Goal: Task Accomplishment & Management: Use online tool/utility

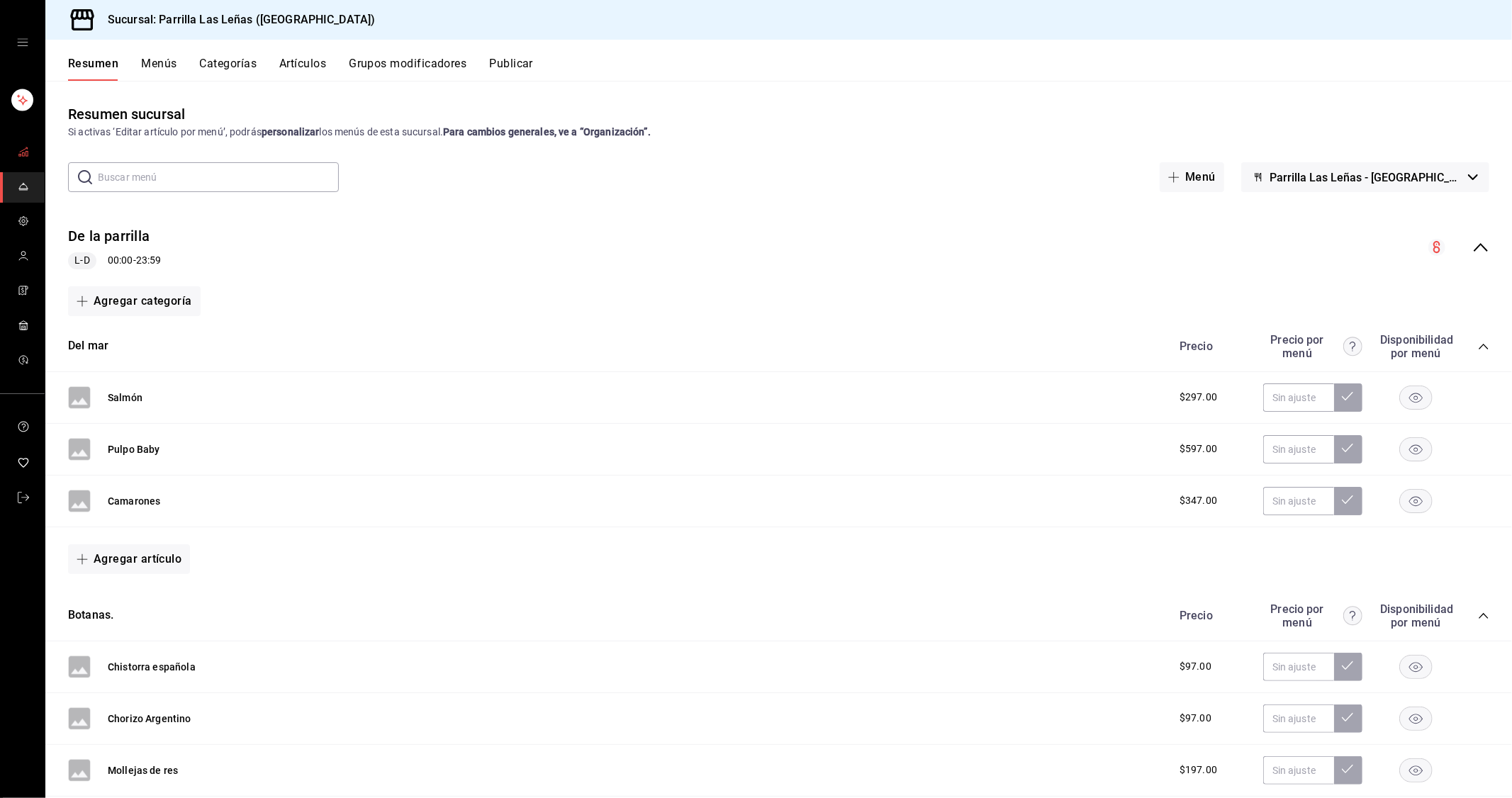
click at [33, 153] on link "mailbox folders" at bounding box center [22, 153] width 44 height 30
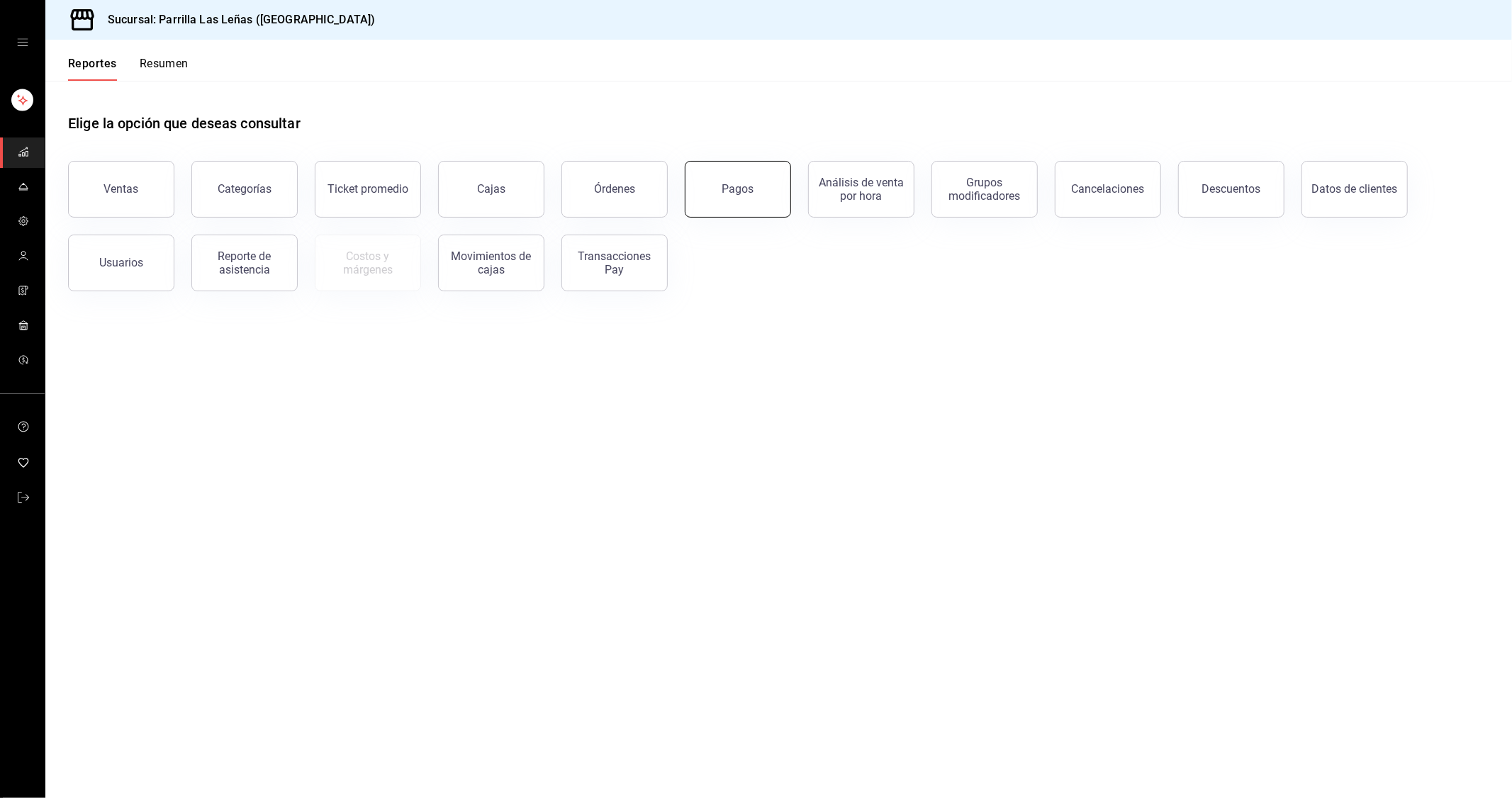
click at [713, 194] on button "Pagos" at bounding box center [737, 189] width 106 height 57
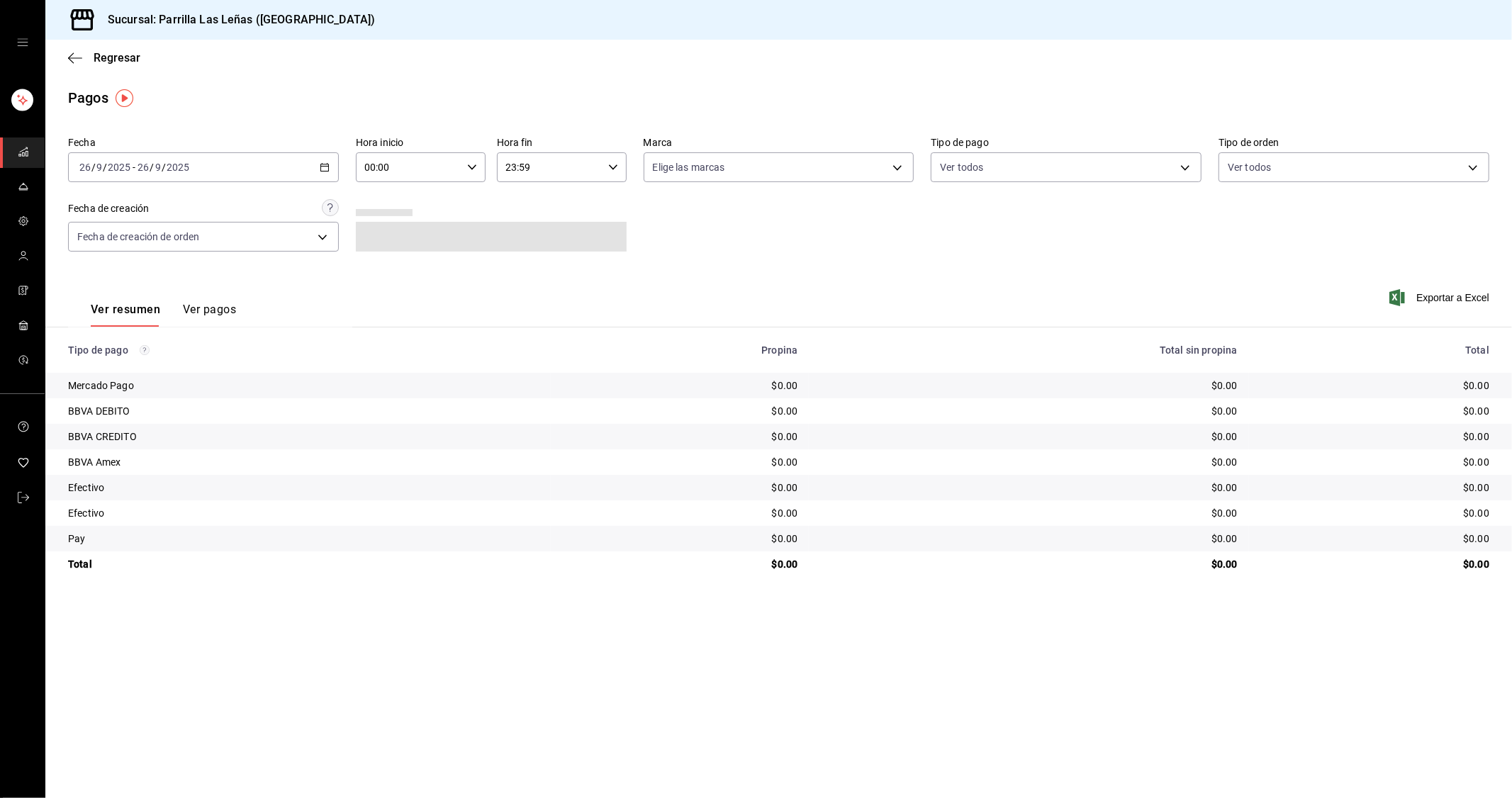
click at [322, 160] on div "2025-09-26 26 / 9 / 2025 - 2025-09-26 26 / 9 / 2025" at bounding box center [203, 166] width 271 height 29
click at [134, 242] on span "Ayer" at bounding box center [134, 242] width 109 height 15
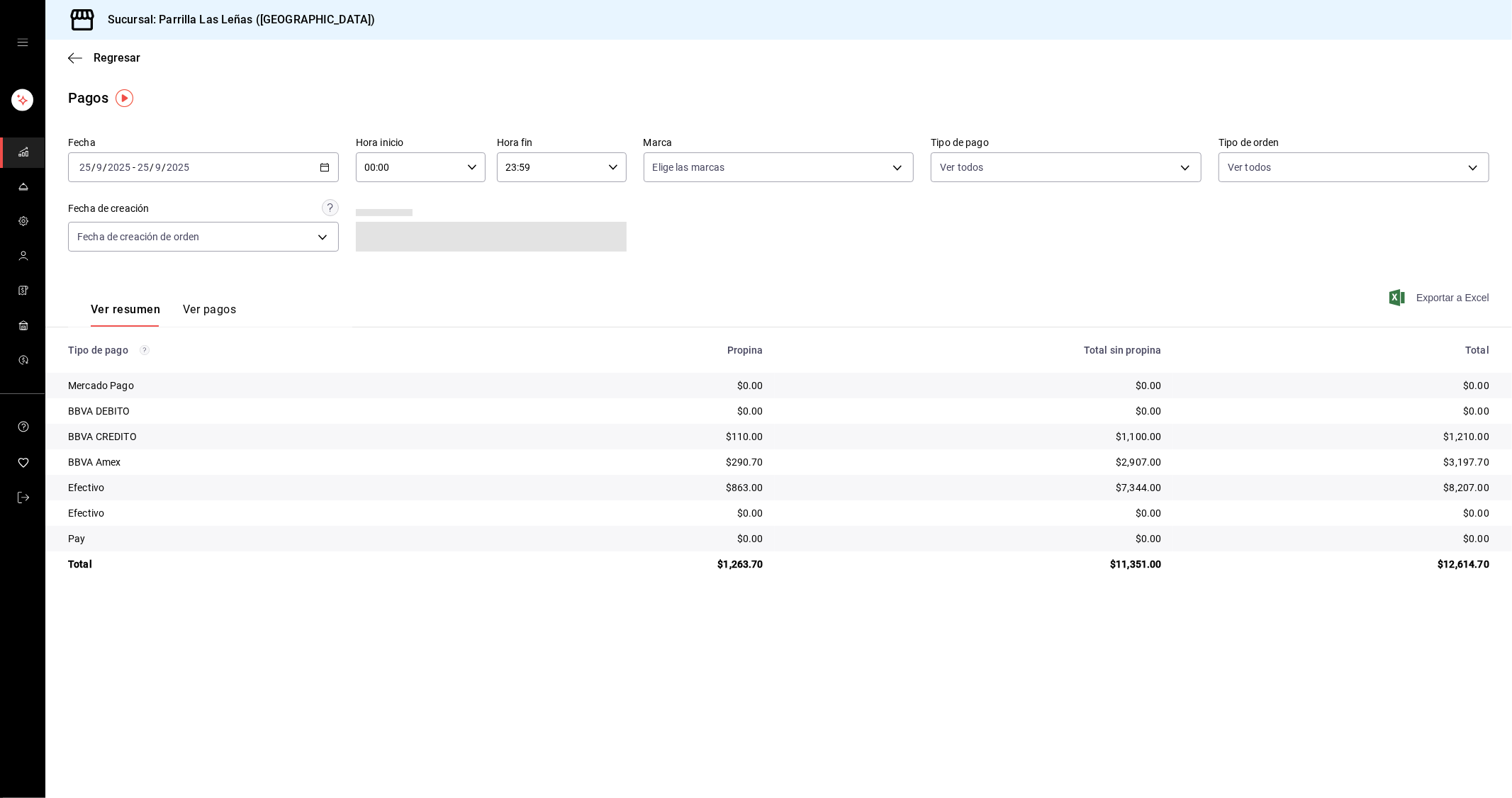
click at [1462, 294] on span "Exportar a Excel" at bounding box center [1440, 297] width 97 height 17
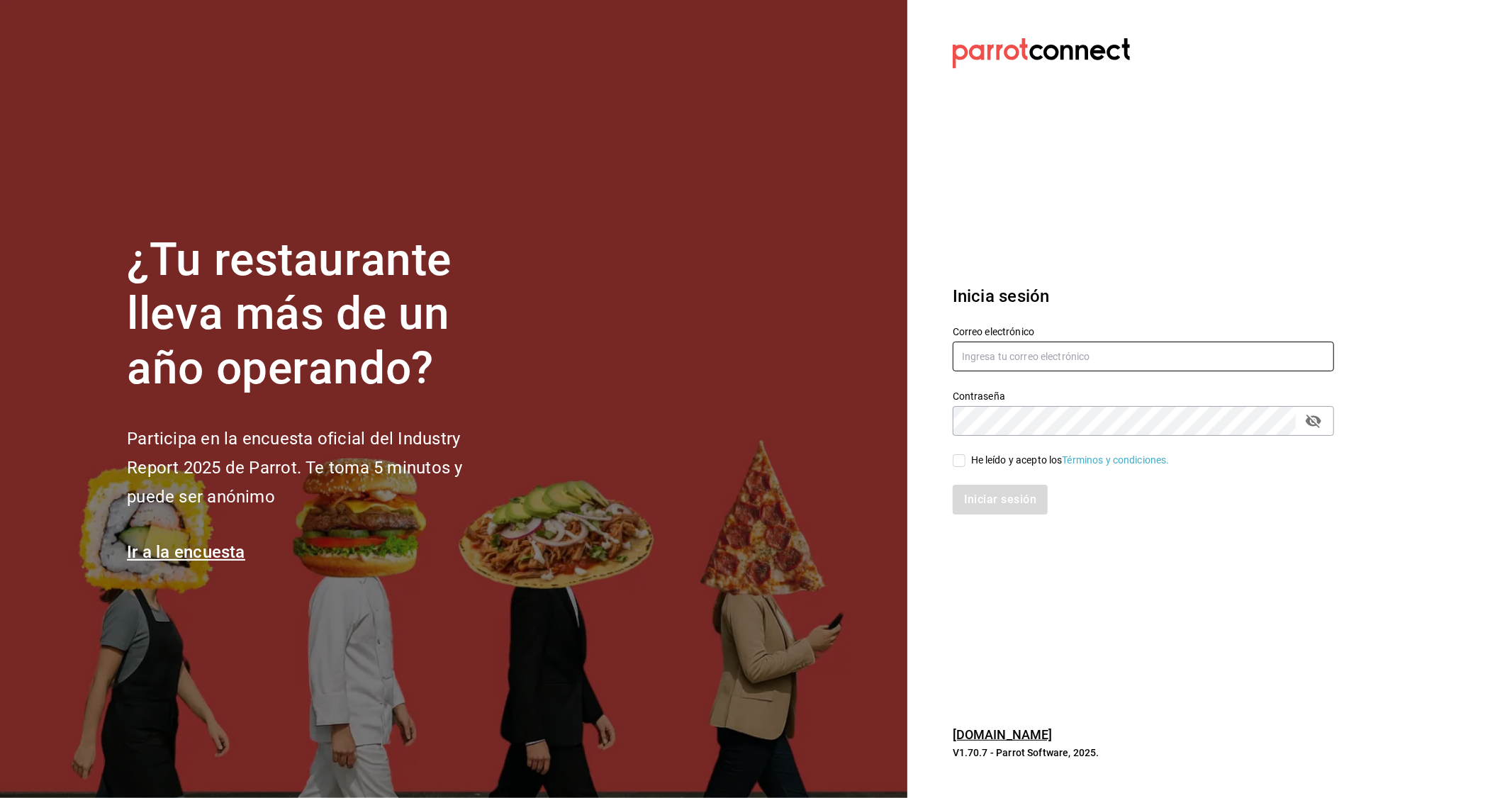
click at [1118, 357] on input "text" at bounding box center [1144, 356] width 382 height 29
type input "[EMAIL_ADDRESS][DOMAIN_NAME]"
click at [965, 457] on input "He leído y acepto los Términos y condiciones." at bounding box center [959, 461] width 12 height 12
drag, startPoint x: 972, startPoint y: 462, endPoint x: 974, endPoint y: 491, distance: 29.1
click at [973, 465] on div "He leído y acepto los Términos y condiciones." at bounding box center [1070, 460] width 198 height 15
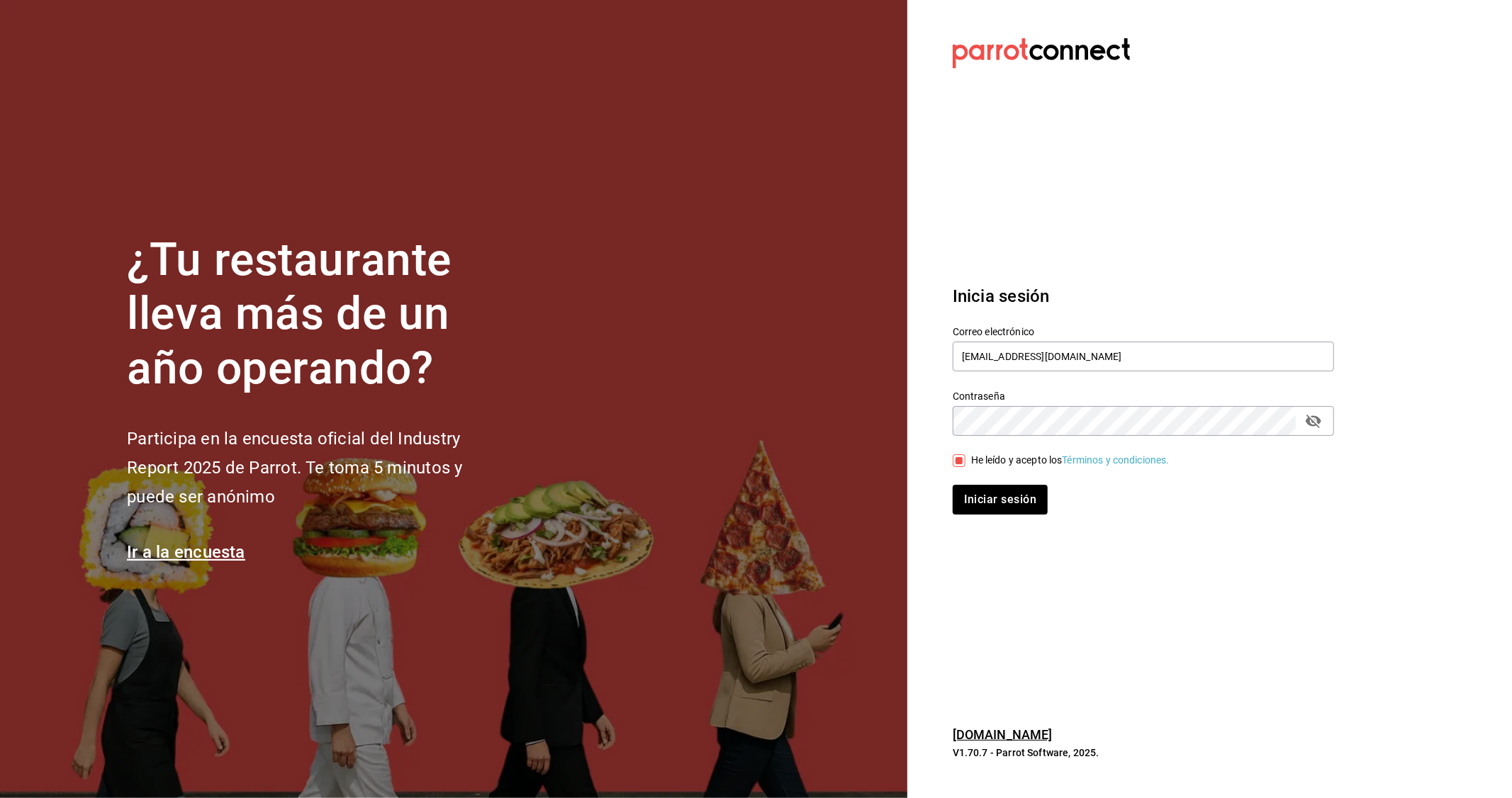
click at [966, 465] on input "He leído y acepto los Términos y condiciones." at bounding box center [959, 461] width 12 height 12
click at [974, 491] on div "Iniciar sesión" at bounding box center [1144, 499] width 382 height 29
click at [961, 463] on input "He leído y acepto los Términos y condiciones." at bounding box center [959, 461] width 12 height 12
checkbox input "true"
click at [998, 495] on button "Iniciar sesión" at bounding box center [1001, 499] width 96 height 29
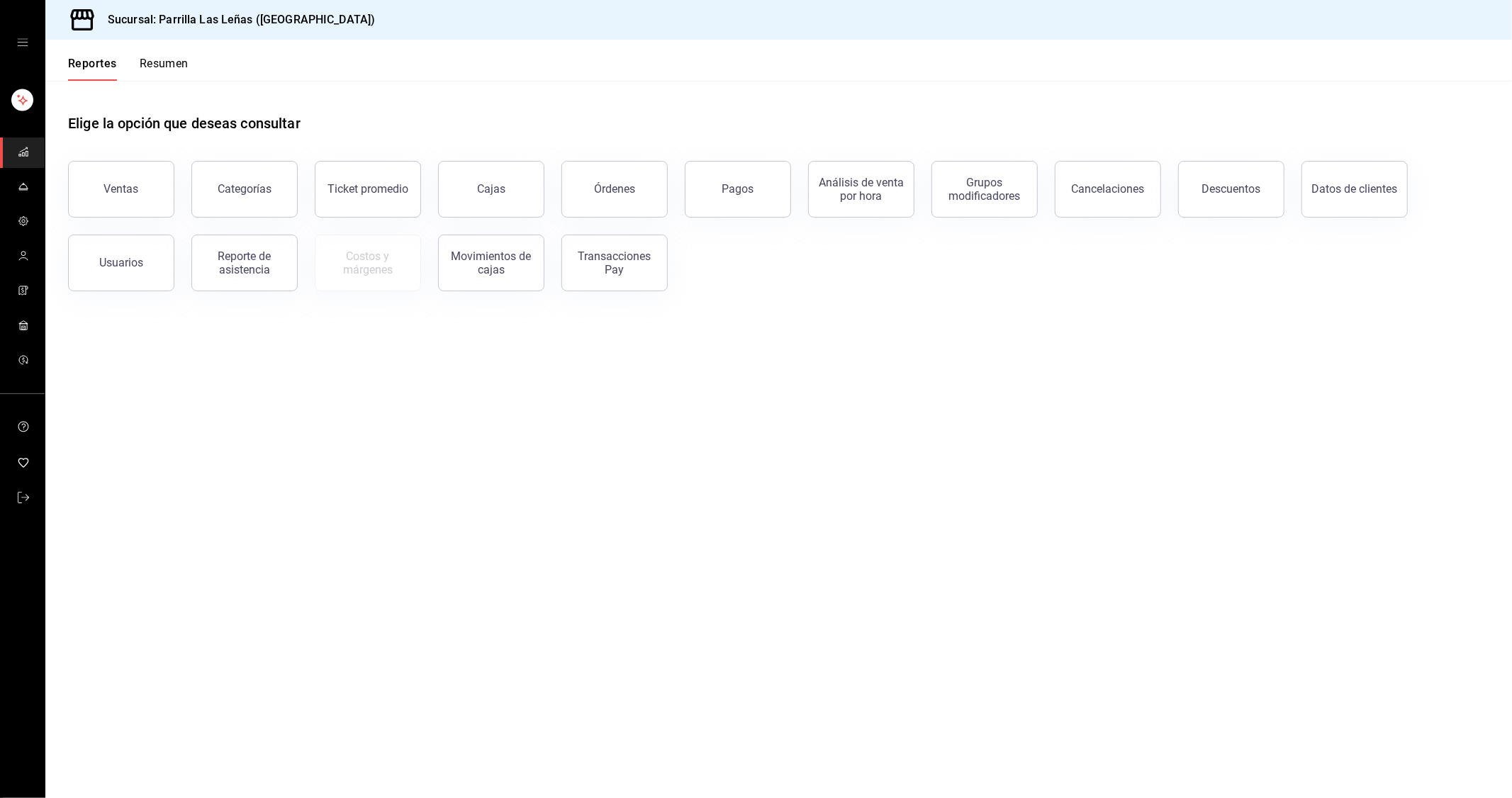
click at [499, 479] on main "Elige la opción que deseas consultar Ventas Categorías Ticket promedio Cajas Ór…" at bounding box center [779, 439] width 1467 height 717
drag, startPoint x: 806, startPoint y: 519, endPoint x: 599, endPoint y: 559, distance: 210.8
click at [806, 520] on main "Elige la opción que deseas consultar Ventas Categorías Ticket promedio Cajas Ór…" at bounding box center [779, 439] width 1467 height 717
click at [546, 267] on div "Transacciones Pay" at bounding box center [606, 254] width 124 height 74
drag, startPoint x: 540, startPoint y: 268, endPoint x: 532, endPoint y: 270, distance: 8.2
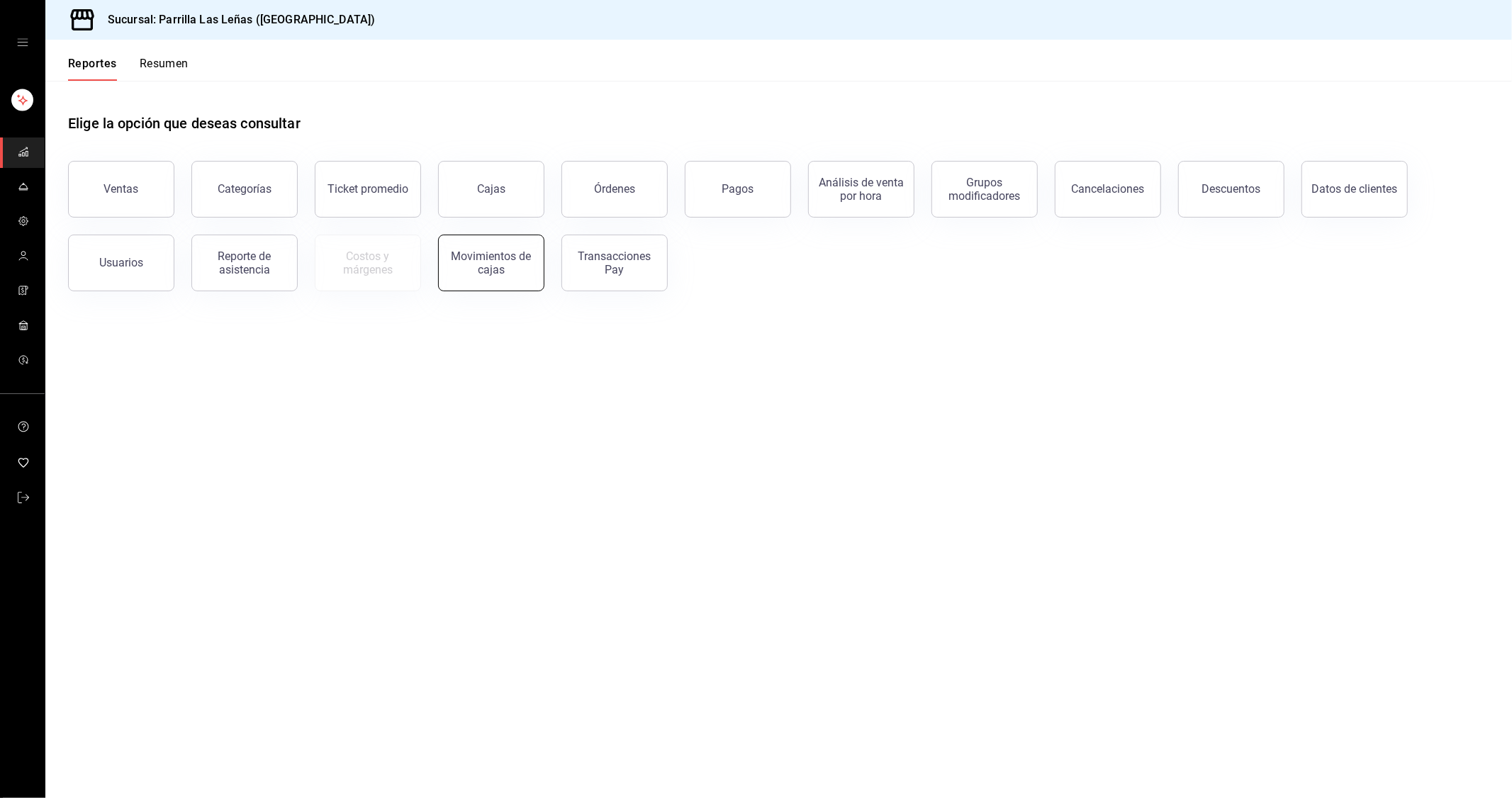
click at [532, 270] on button "Movimientos de cajas" at bounding box center [490, 263] width 106 height 57
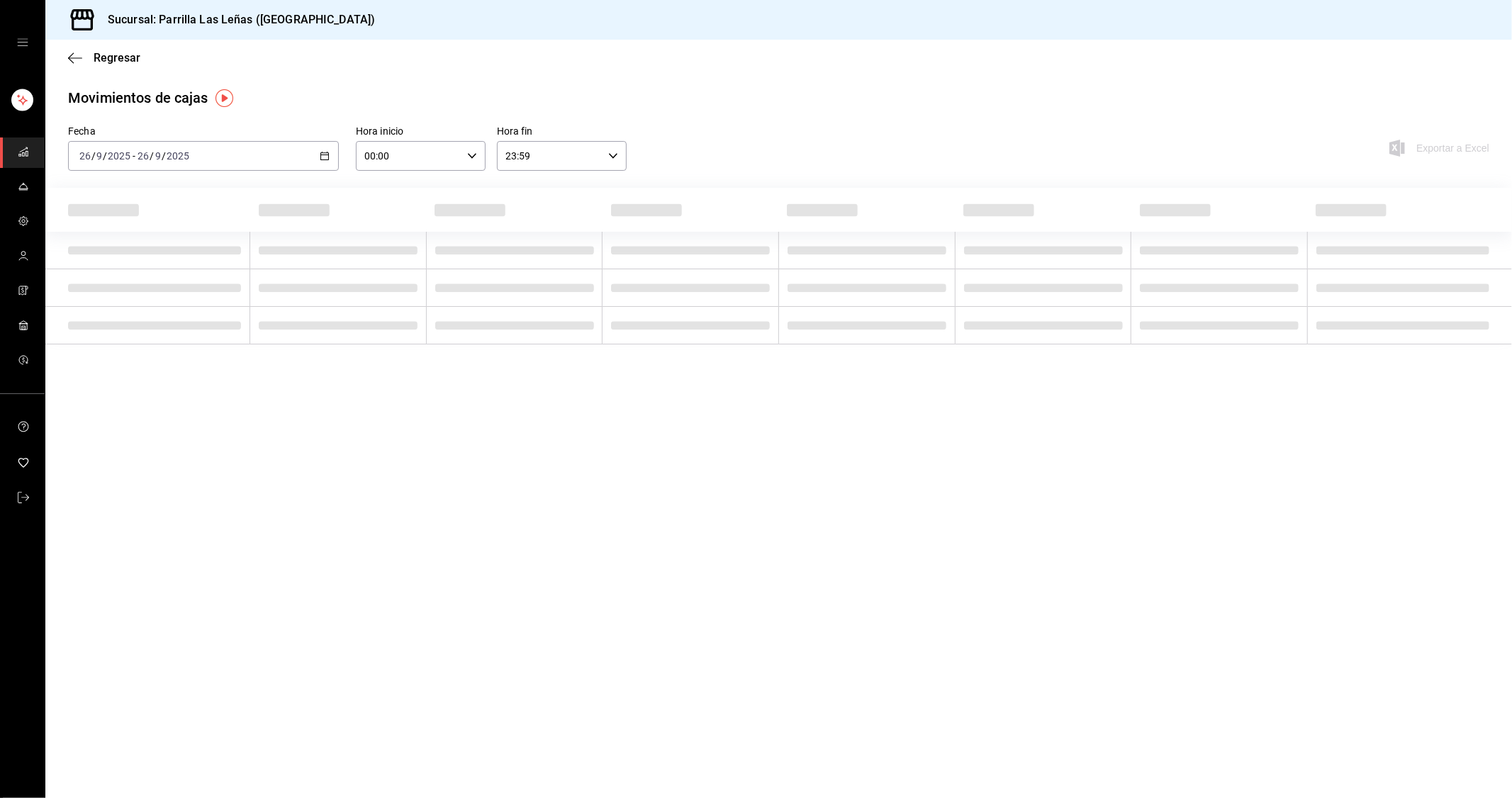
click at [327, 138] on div "Fecha 2025-09-26 26 / 9 / 2025 - 2025-09-26 26 / 9 / 2025" at bounding box center [203, 148] width 271 height 45
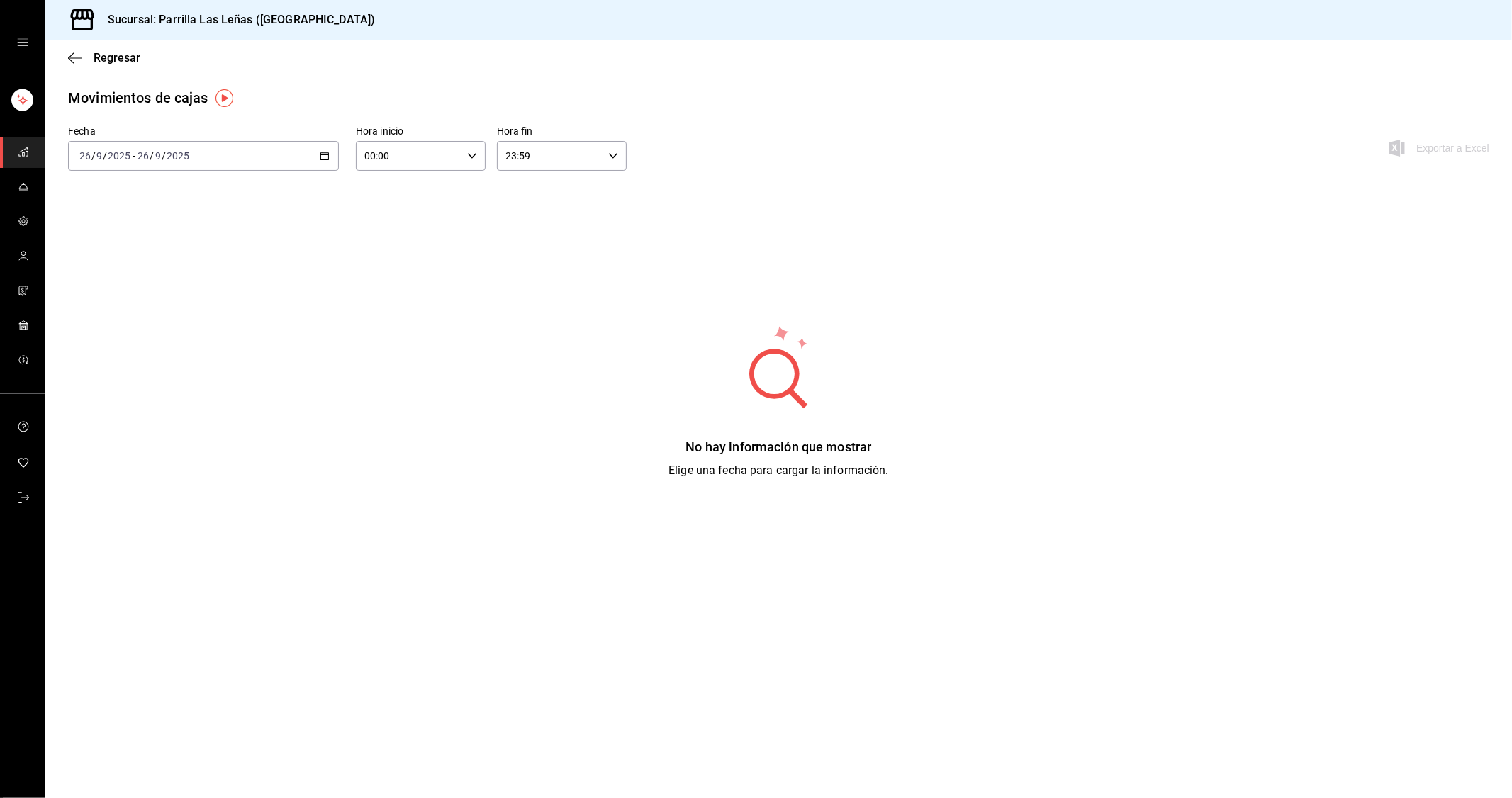
click at [303, 165] on div "2025-09-26 26 / 9 / 2025 - 2025-09-26 26 / 9 / 2025" at bounding box center [203, 156] width 271 height 29
click at [144, 238] on span "Ayer" at bounding box center [134, 230] width 109 height 15
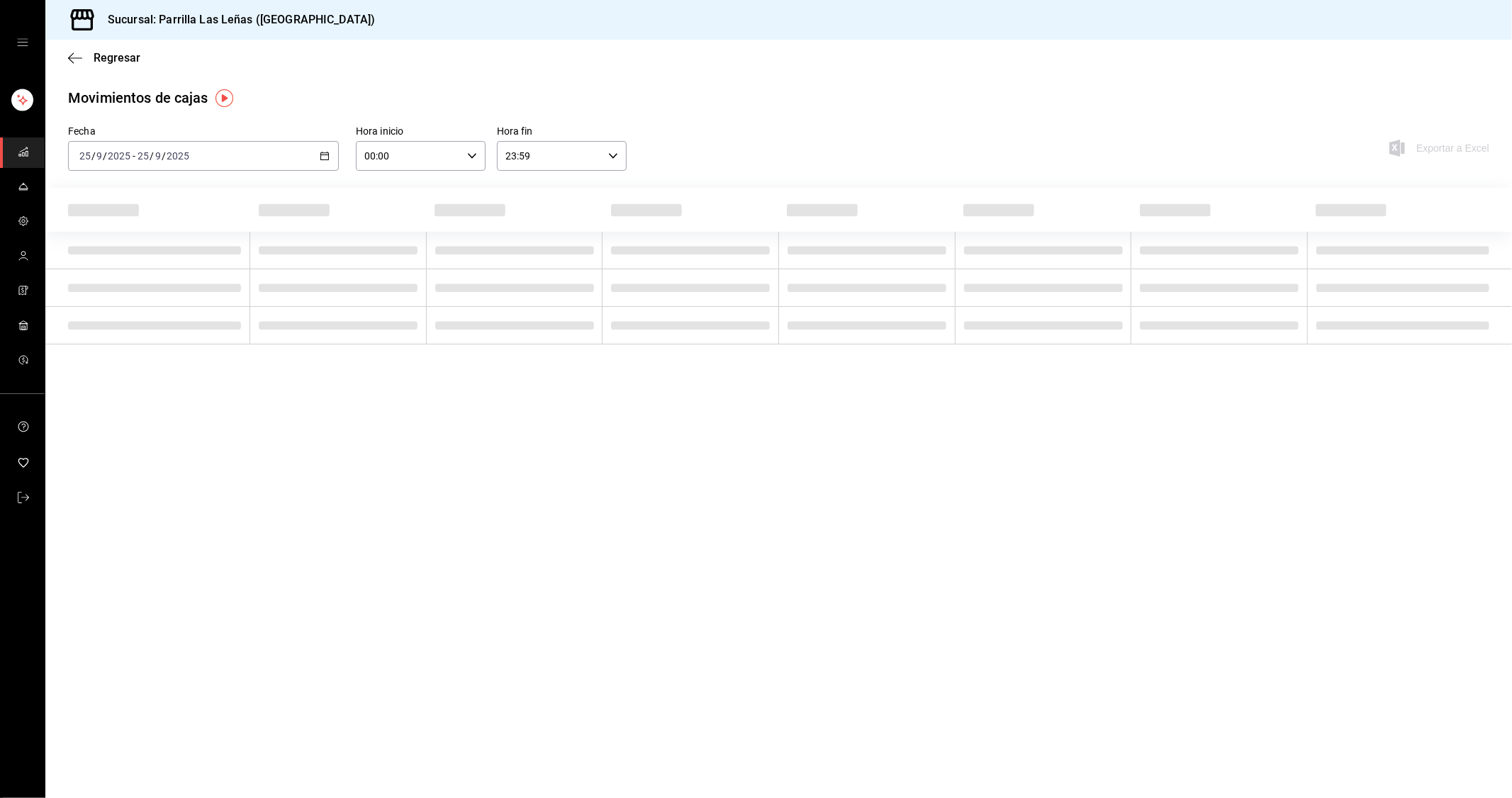
click at [522, 386] on main "Regresar Movimientos de cajas Fecha 2025-09-25 25 / 9 / 2025 - 2025-09-25 25 / …" at bounding box center [779, 419] width 1467 height 758
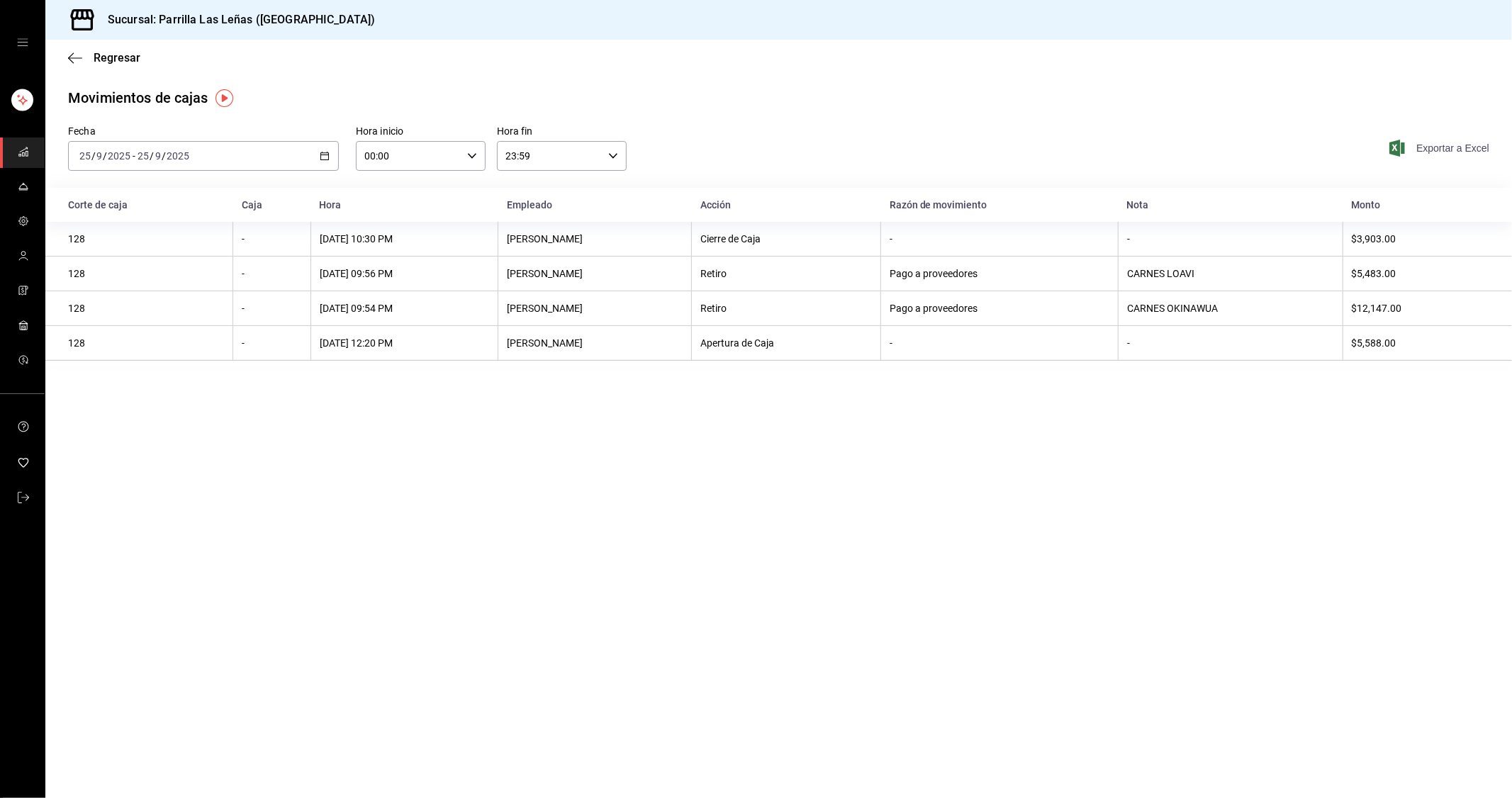
click at [1427, 151] on span "Exportar a Excel" at bounding box center [1440, 148] width 97 height 17
